Goal: Information Seeking & Learning: Learn about a topic

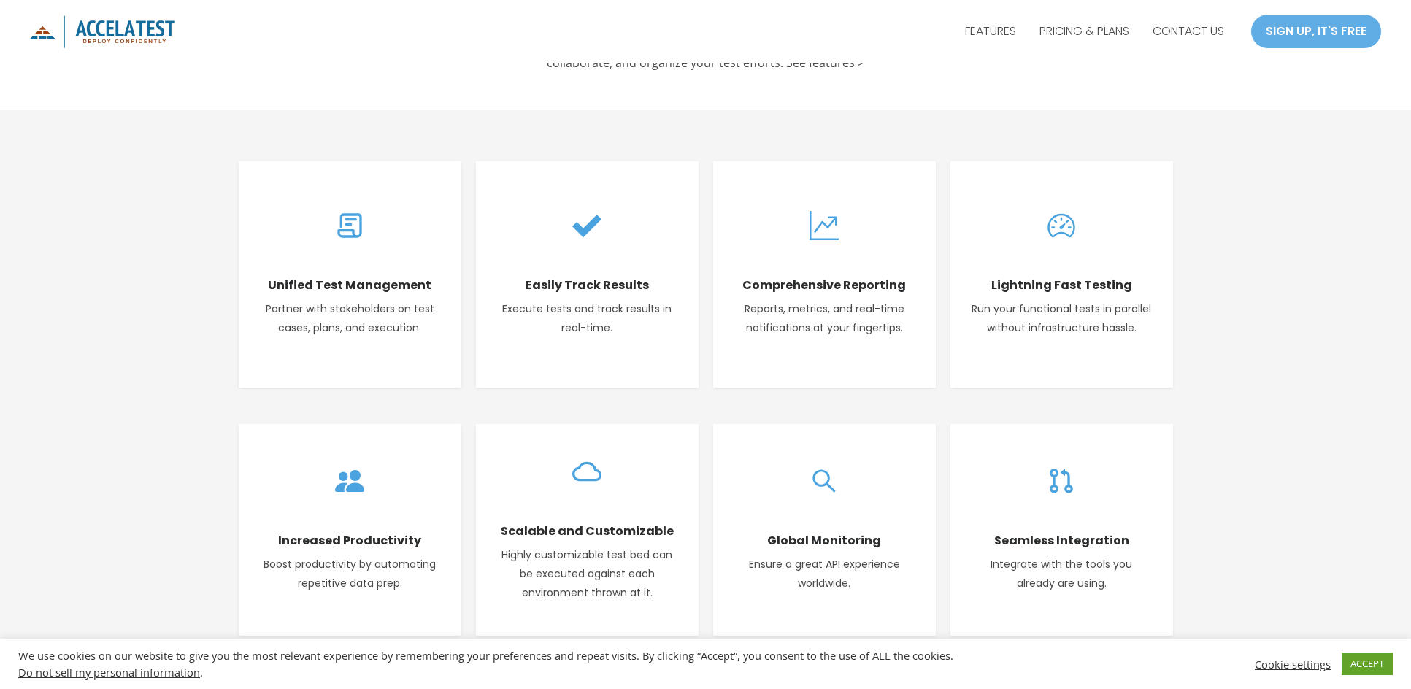
scroll to position [584, 0]
click at [363, 101] on div "Free Test case management is forever free allowing you to efficiently manage, t…" at bounding box center [705, 51] width 1411 height 116
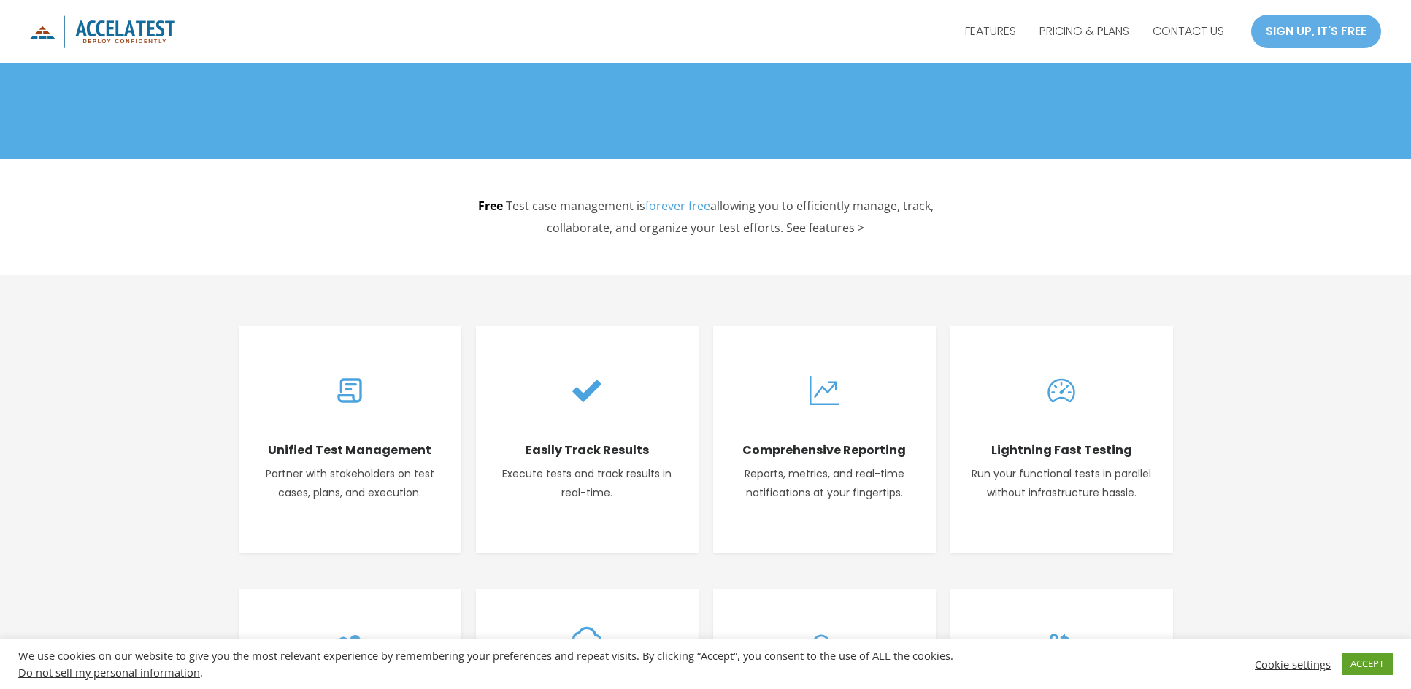
scroll to position [389, 0]
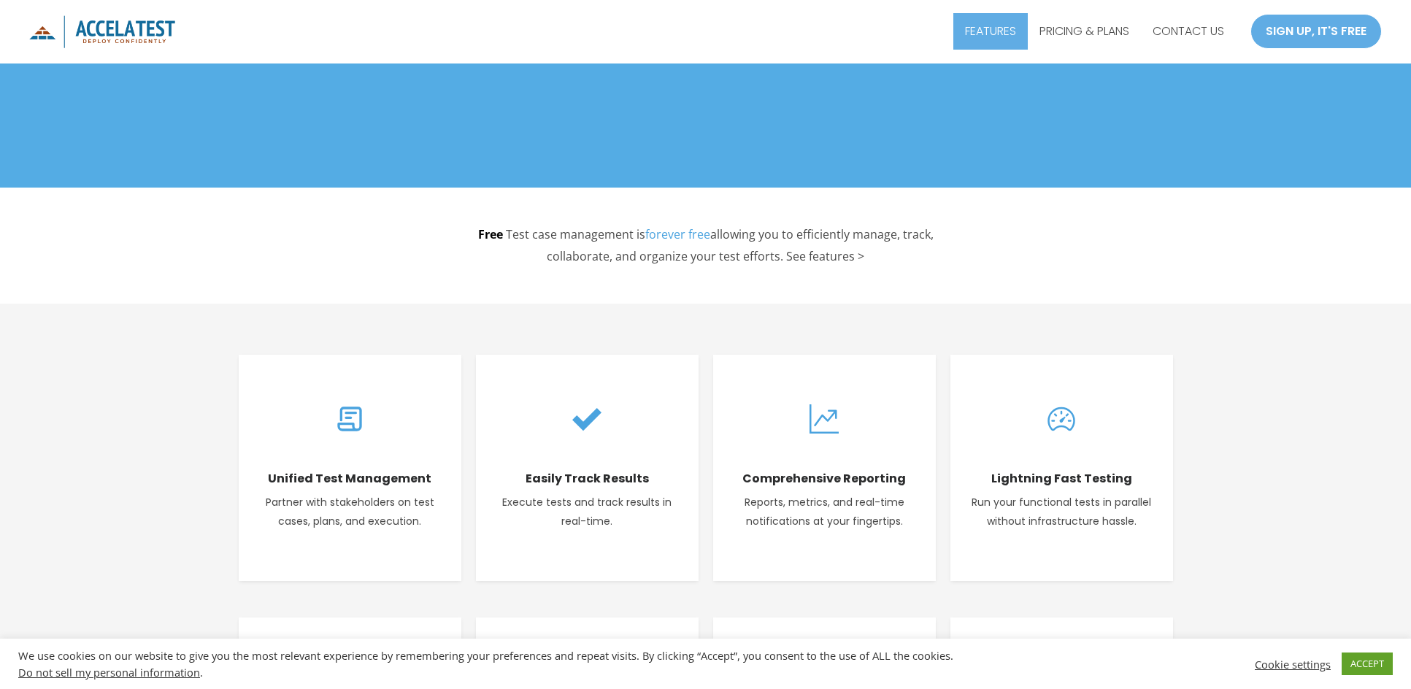
click at [363, 31] on link "FEATURES" at bounding box center [990, 31] width 74 height 36
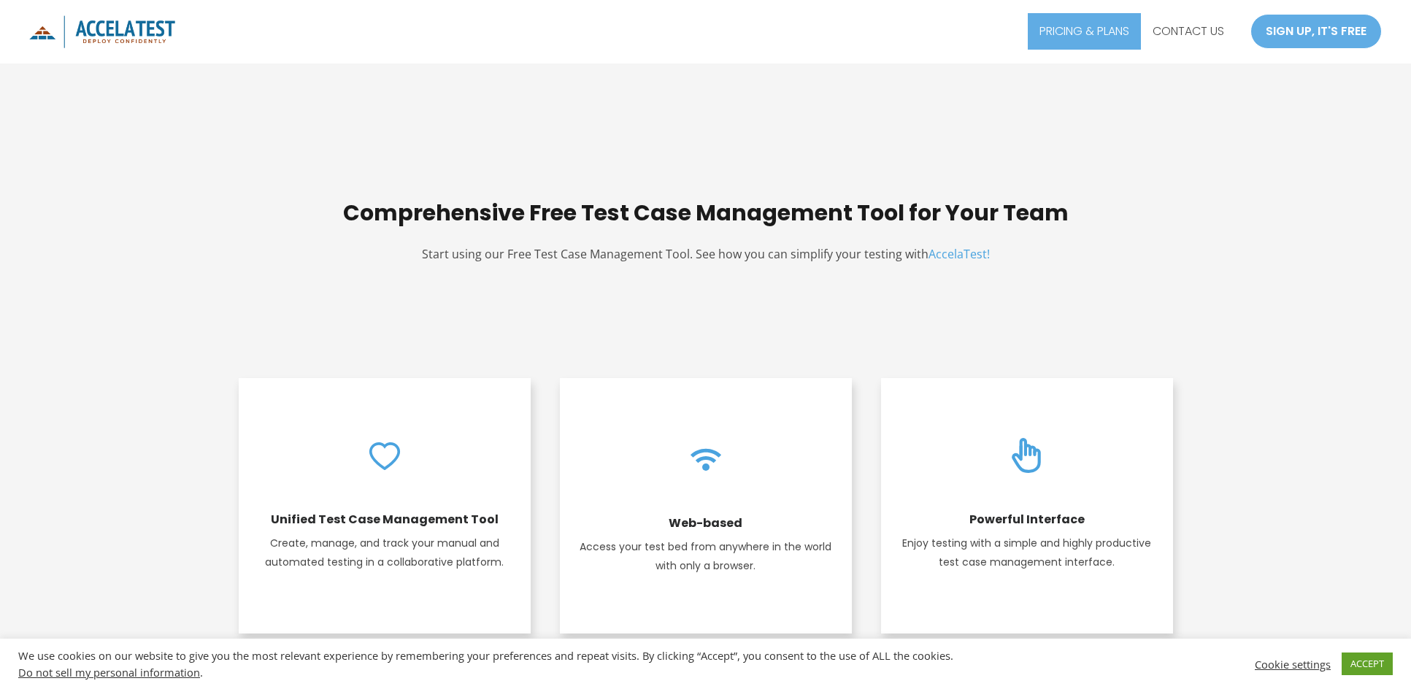
click at [1101, 38] on link "PRICING & PLANS" at bounding box center [1084, 31] width 113 height 36
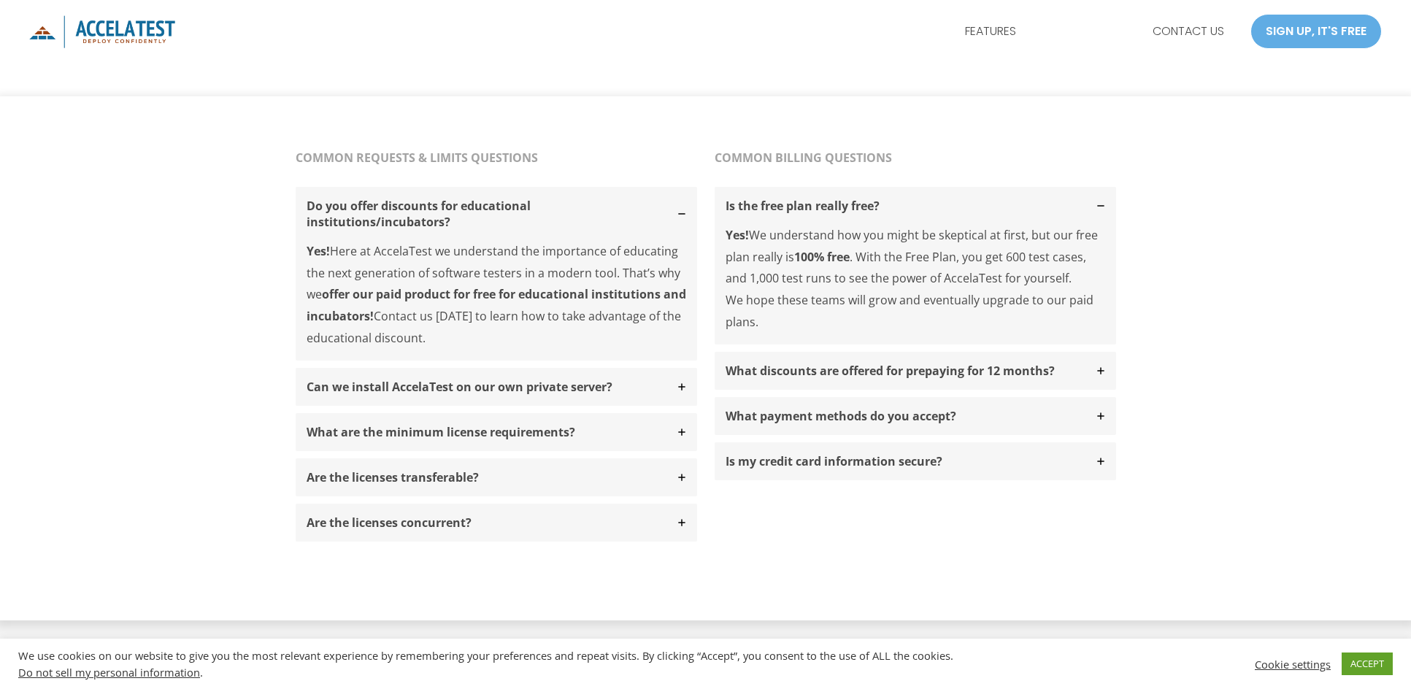
scroll to position [1168, 0]
